Goal: Information Seeking & Learning: Learn about a topic

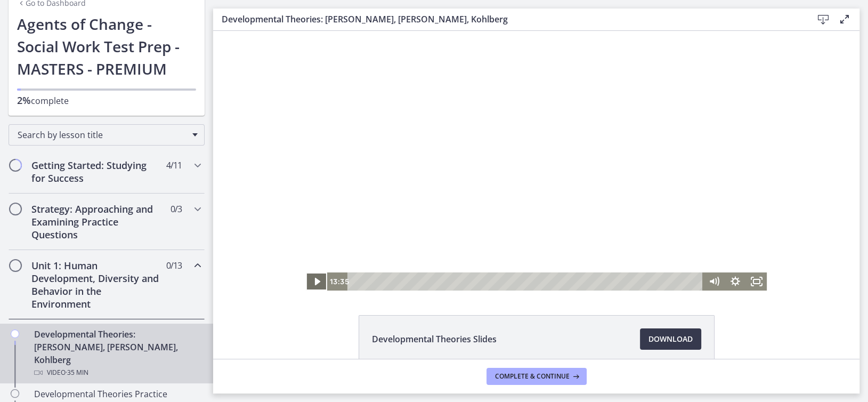
click at [310, 279] on icon "Play Video" at bounding box center [316, 281] width 21 height 18
click at [313, 281] on icon "Pause" at bounding box center [316, 282] width 7 height 9
click at [314, 281] on icon "Play Video" at bounding box center [316, 281] width 5 height 7
click at [313, 281] on icon "Pause" at bounding box center [316, 282] width 7 height 9
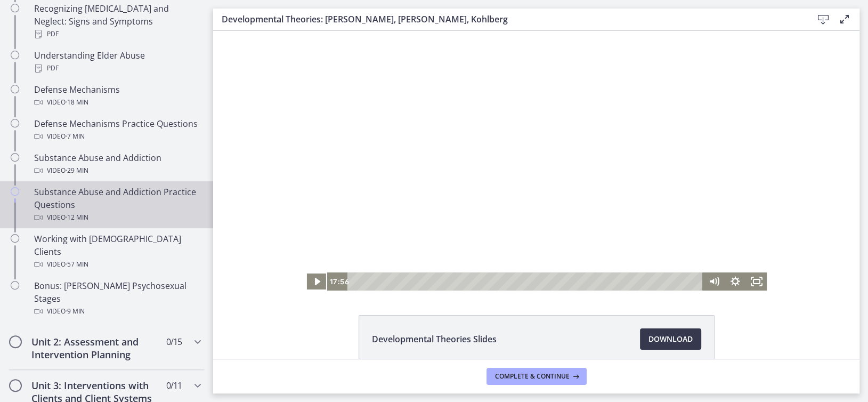
scroll to position [446, 0]
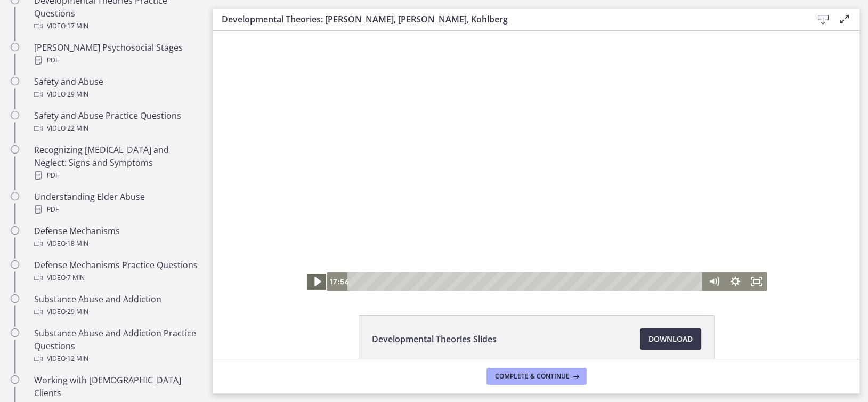
click at [314, 280] on icon "Play Video" at bounding box center [317, 282] width 26 height 22
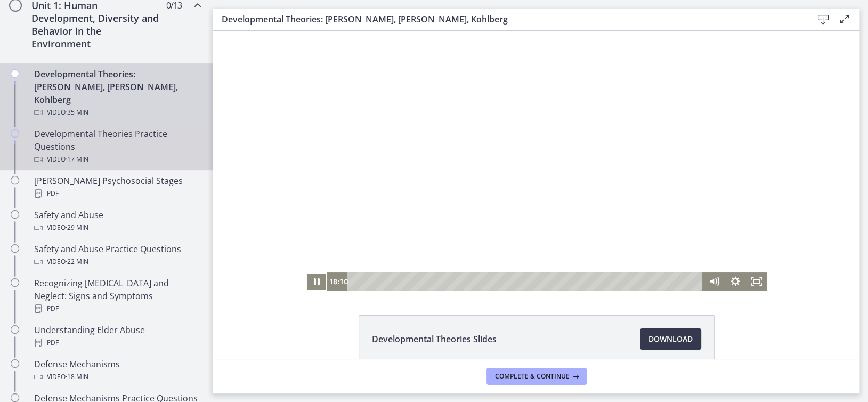
scroll to position [287, 0]
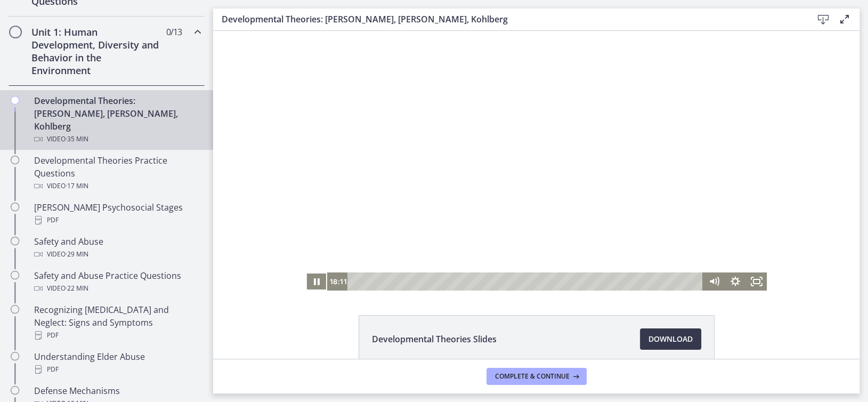
click at [80, 31] on h2 "Unit 1: Human Development, Diversity and Behavior in the Environment" at bounding box center [96, 51] width 130 height 51
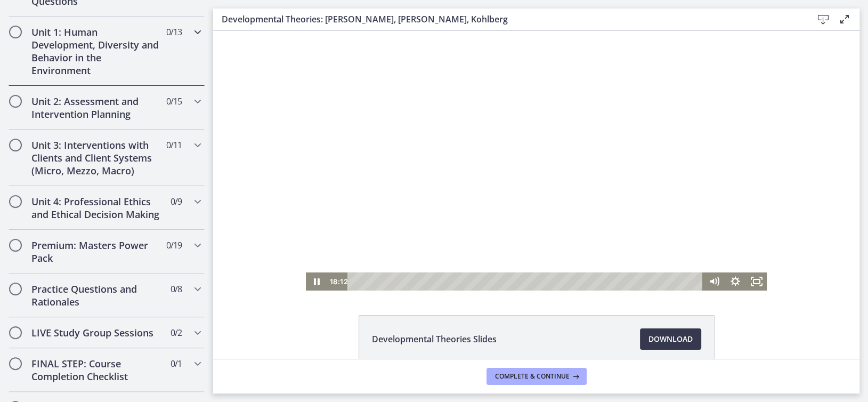
click at [71, 51] on h2 "Unit 1: Human Development, Diversity and Behavior in the Environment" at bounding box center [96, 51] width 130 height 51
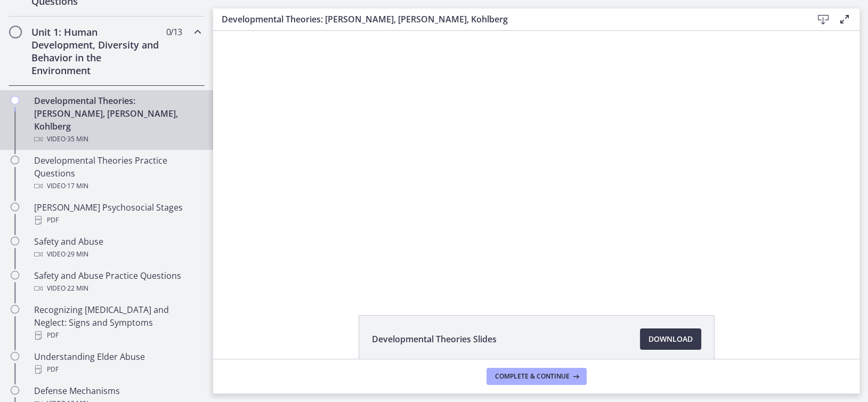
click at [52, 102] on div "Developmental Theories: [PERSON_NAME], [PERSON_NAME], Kohlberg Video · 35 min" at bounding box center [117, 119] width 166 height 51
click at [38, 116] on div "Developmental Theories: [PERSON_NAME], [PERSON_NAME], Kohlberg Video · 35 min" at bounding box center [117, 119] width 166 height 51
click at [87, 100] on div "Developmental Theories: [PERSON_NAME], [PERSON_NAME], Kohlberg Video · 35 min" at bounding box center [117, 119] width 166 height 51
click at [677, 343] on span "Download Opens in a new window" at bounding box center [670, 338] width 44 height 13
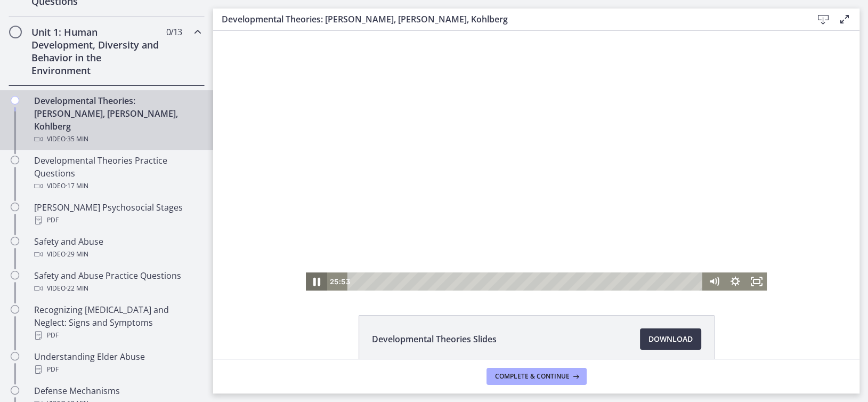
click at [313, 279] on icon "Pause" at bounding box center [316, 282] width 7 height 9
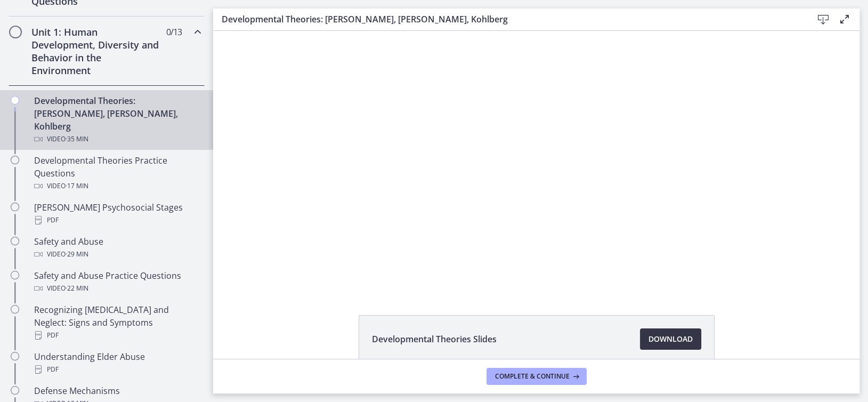
click at [665, 329] on link "Download Opens in a new window" at bounding box center [670, 338] width 61 height 21
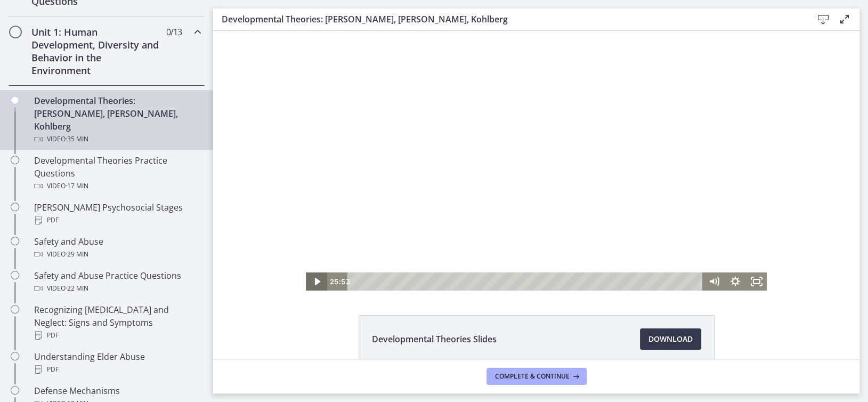
click at [315, 279] on icon "Play Video" at bounding box center [316, 281] width 21 height 18
click at [679, 280] on div "33:22" at bounding box center [526, 281] width 343 height 18
click at [313, 281] on icon "Pause" at bounding box center [316, 281] width 21 height 18
click at [318, 285] on icon "Play Video" at bounding box center [316, 281] width 21 height 18
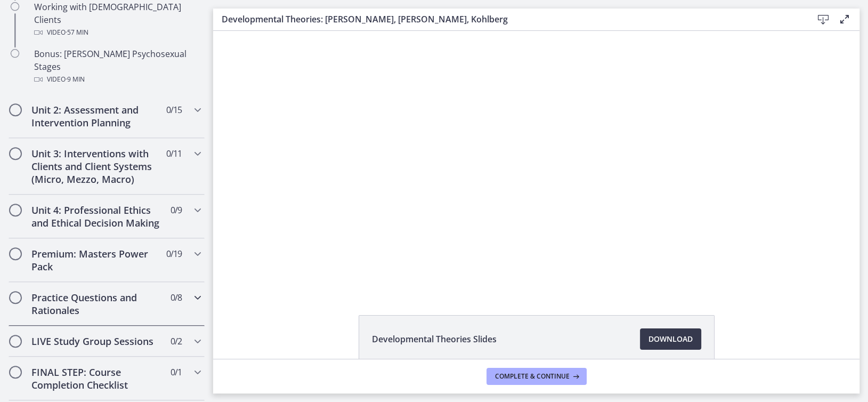
scroll to position [553, 0]
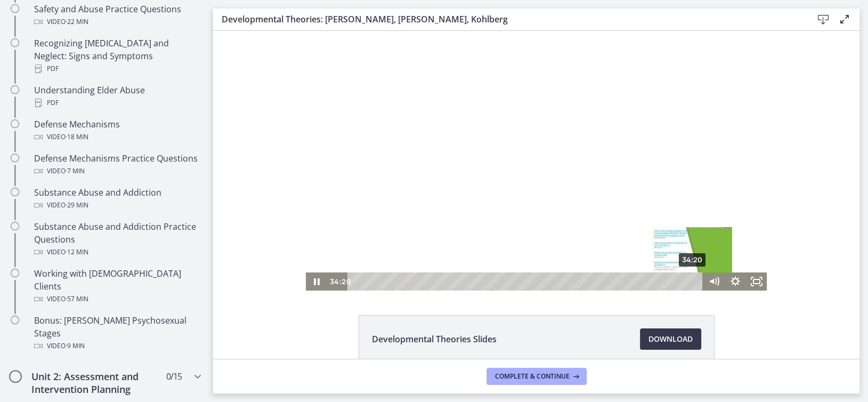
click at [689, 283] on div "34:20" at bounding box center [526, 281] width 343 height 18
drag, startPoint x: 493, startPoint y: 87, endPoint x: 327, endPoint y: 60, distance: 168.3
click at [327, 60] on div at bounding box center [536, 160] width 461 height 259
click at [357, 68] on div at bounding box center [536, 160] width 461 height 259
click at [470, 79] on div at bounding box center [536, 160] width 461 height 259
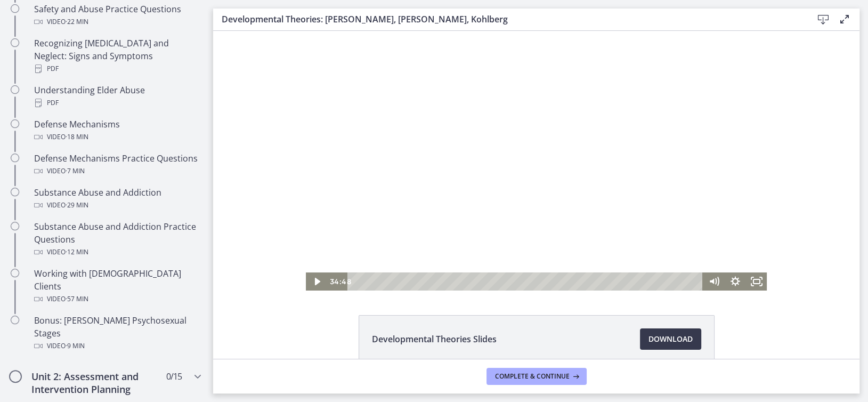
click at [485, 78] on div at bounding box center [536, 160] width 461 height 259
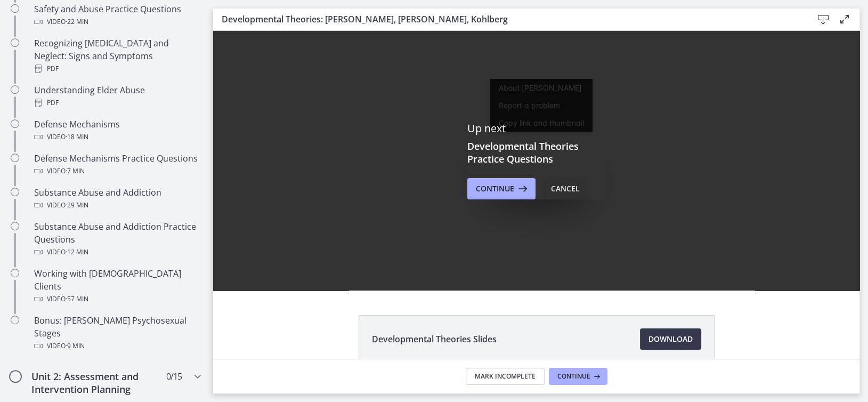
click at [563, 190] on div "Cancel" at bounding box center [565, 188] width 29 height 13
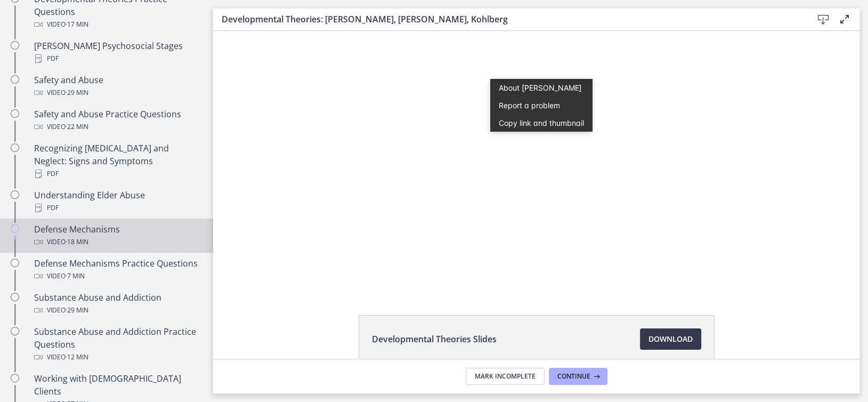
scroll to position [340, 0]
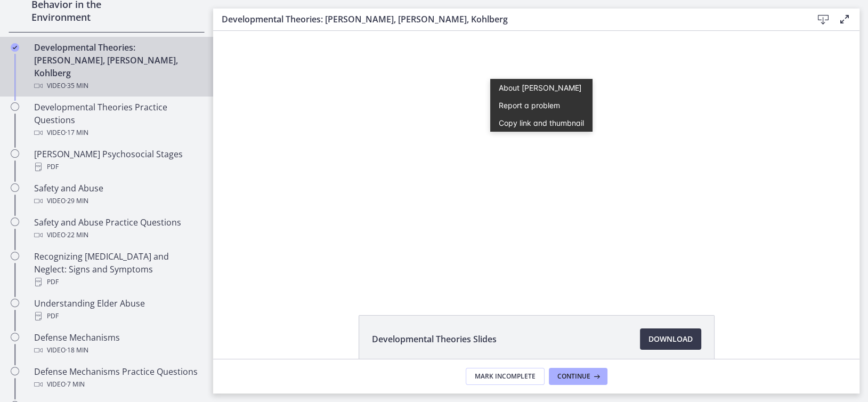
click at [97, 59] on div "Developmental Theories: [PERSON_NAME], [PERSON_NAME], Kohlberg Video · 35 min" at bounding box center [117, 66] width 166 height 51
click at [673, 336] on span "Download Opens in a new window" at bounding box center [670, 338] width 44 height 13
